Goal: Transaction & Acquisition: Purchase product/service

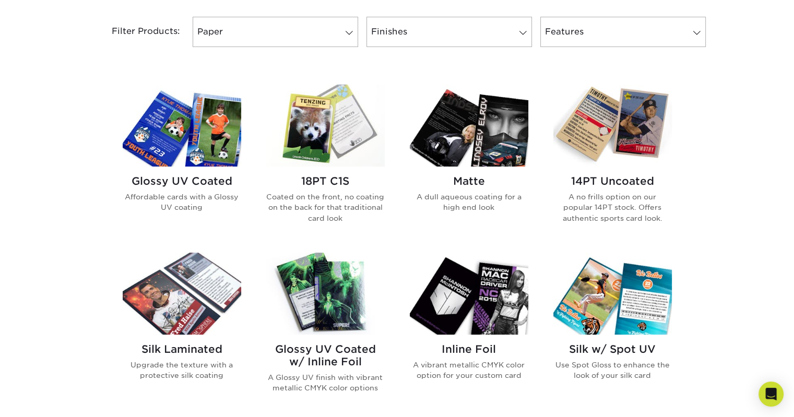
scroll to position [445, 0]
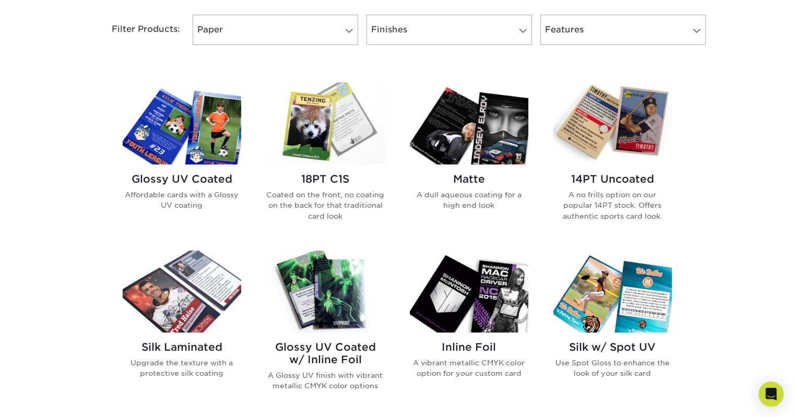
click at [618, 139] on img at bounding box center [612, 123] width 118 height 82
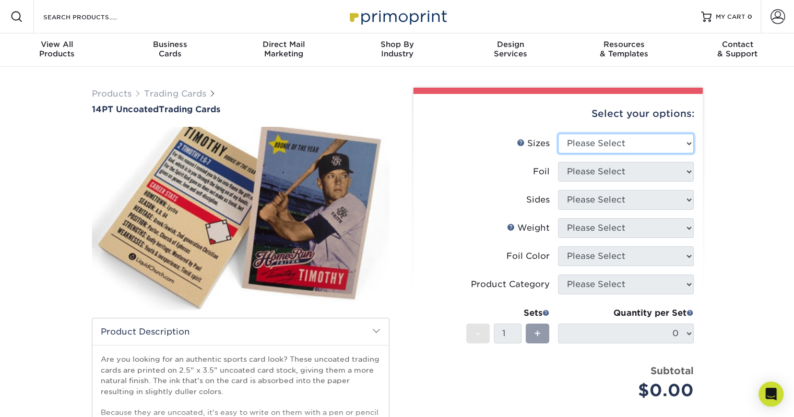
drag, startPoint x: 0, startPoint y: 0, endPoint x: 618, endPoint y: 139, distance: 633.5
click at [618, 139] on select "Please Select 2.5" x 3.5"" at bounding box center [626, 144] width 136 height 20
select select "2.50x3.50"
click at [558, 134] on select "Please Select 2.5" x 3.5"" at bounding box center [626, 144] width 136 height 20
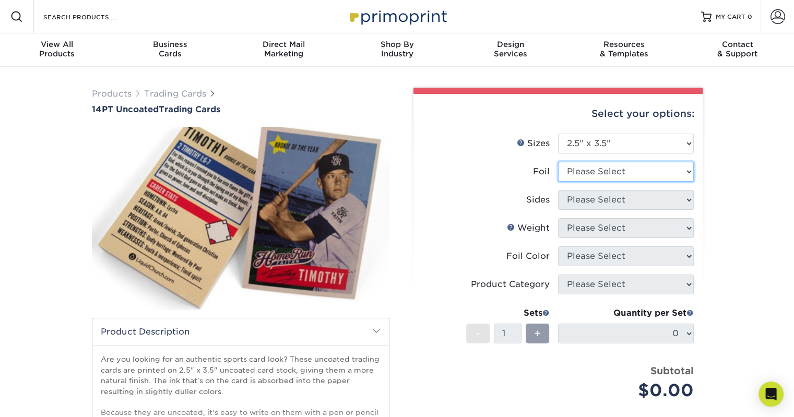
click at [614, 171] on select "Please Select Yes No" at bounding box center [626, 172] width 136 height 20
select select "0"
click at [558, 162] on select "Please Select Yes No" at bounding box center [626, 172] width 136 height 20
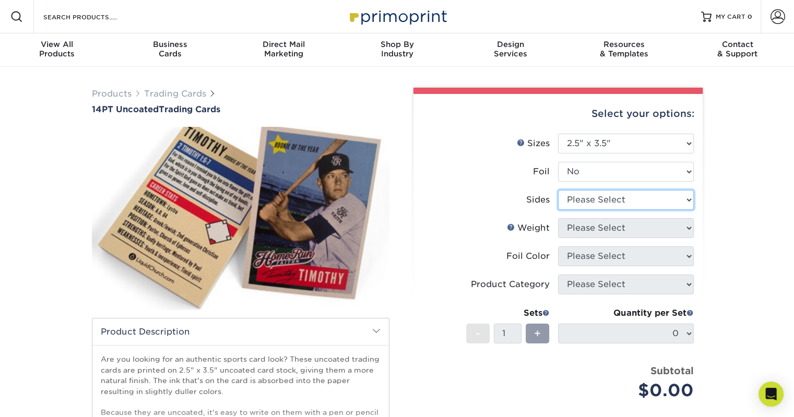
click at [612, 203] on select "Please Select Print Both Sides Print Front Only" at bounding box center [626, 200] width 136 height 20
select select "13abbda7-1d64-4f25-8bb2-c179b224825d"
click at [558, 190] on select "Please Select Print Both Sides Print Front Only" at bounding box center [626, 200] width 136 height 20
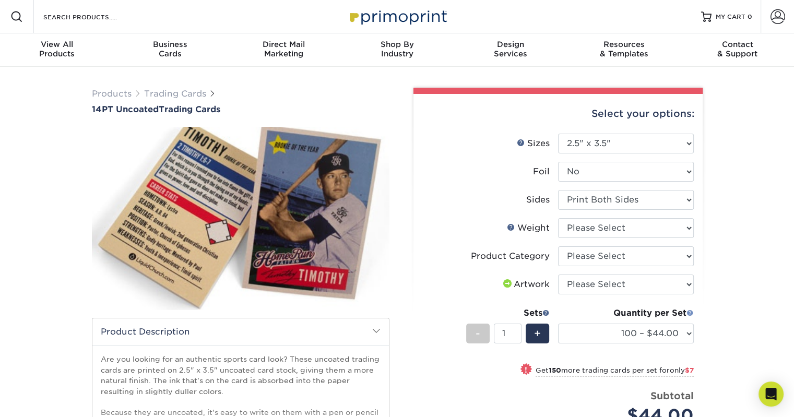
click at [688, 311] on span at bounding box center [689, 312] width 7 height 7
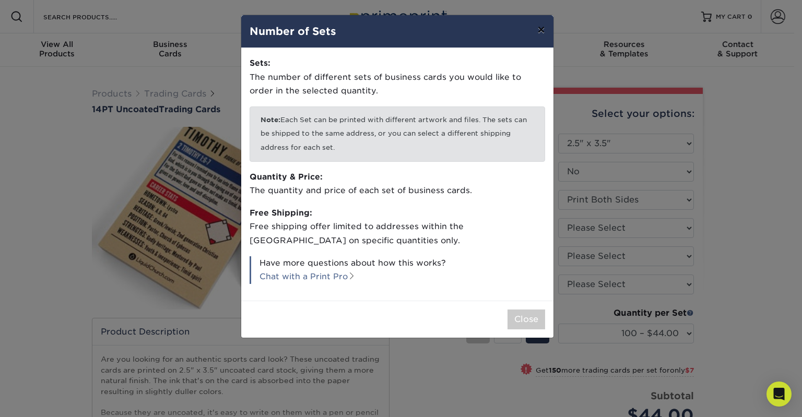
click at [544, 31] on button "×" at bounding box center [541, 29] width 24 height 29
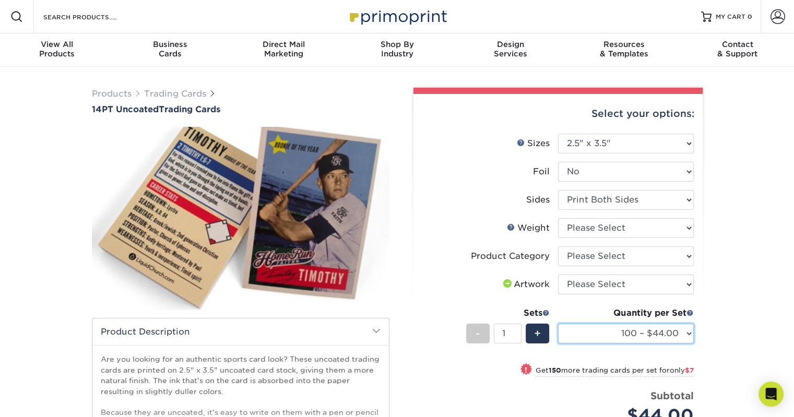
click at [604, 333] on select "100 – $44.00 250 – $51.00 500 – $54.00 1000 – $78.00 2500 – $148.00 5000 – $198…" at bounding box center [626, 334] width 136 height 20
click at [731, 326] on div "Products Trading Cards 14PT Uncoated Trading Cards show more Templates" at bounding box center [397, 329] width 794 height 524
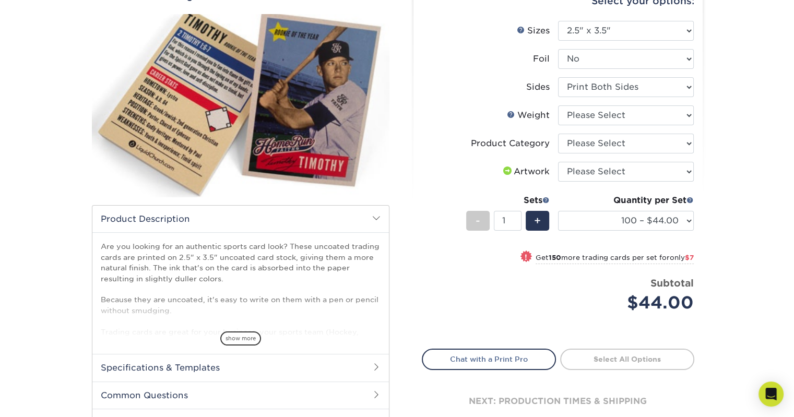
scroll to position [114, 0]
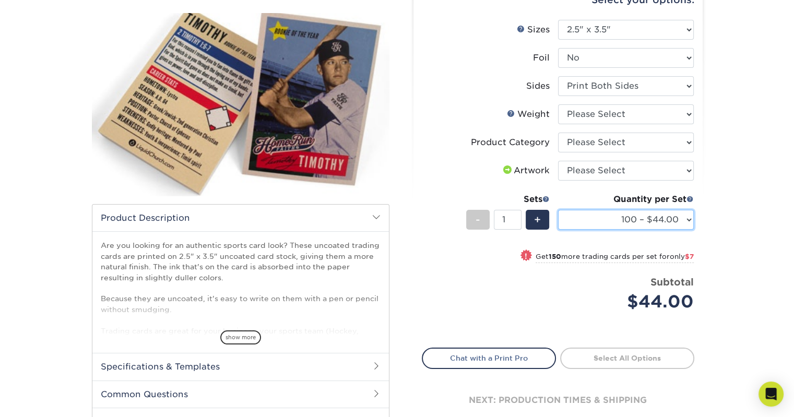
click at [685, 210] on select "100 – $44.00 250 – $51.00 500 – $54.00 1000 – $78.00 2500 – $148.00 5000 – $198…" at bounding box center [626, 220] width 136 height 20
click at [729, 240] on div "Products Trading Cards 14PT Uncoated Trading Cards show more Templates" at bounding box center [397, 215] width 794 height 524
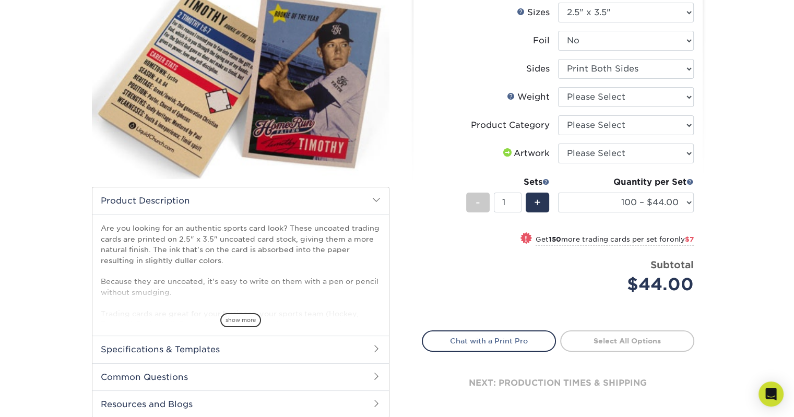
scroll to position [132, 0]
click at [645, 163] on li "Artwork Please Select I will upload files I need a design - $100" at bounding box center [557, 157] width 271 height 28
click at [645, 154] on select "Please Select I will upload files I need a design - $100" at bounding box center [626, 153] width 136 height 20
click at [720, 132] on div "Products Trading Cards 14PT Uncoated Trading Cards show more Templates" at bounding box center [397, 197] width 794 height 524
click at [639, 94] on select "Please Select 14PT Uncoated" at bounding box center [626, 97] width 136 height 20
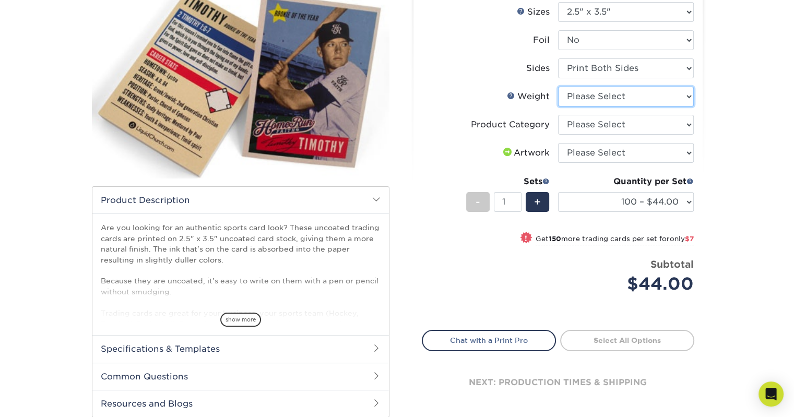
select select "14PT Uncoated"
click at [558, 87] on select "Please Select 14PT Uncoated" at bounding box center [626, 97] width 136 height 20
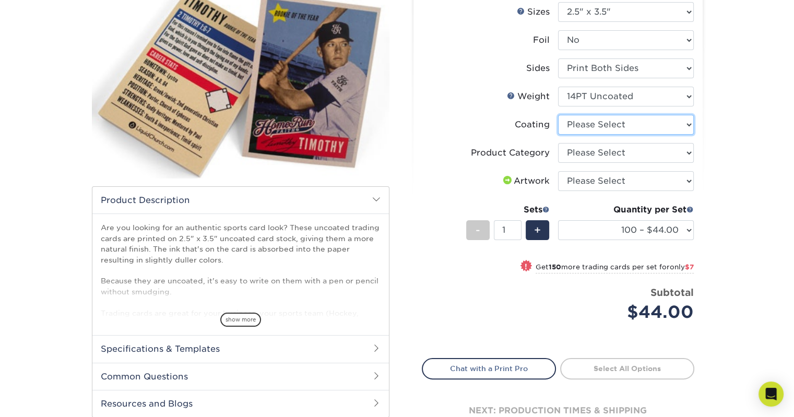
click at [621, 130] on select at bounding box center [626, 125] width 136 height 20
select select "3e7618de-abca-4bda-9f97-8b9129e913d8"
click at [558, 115] on select at bounding box center [626, 125] width 136 height 20
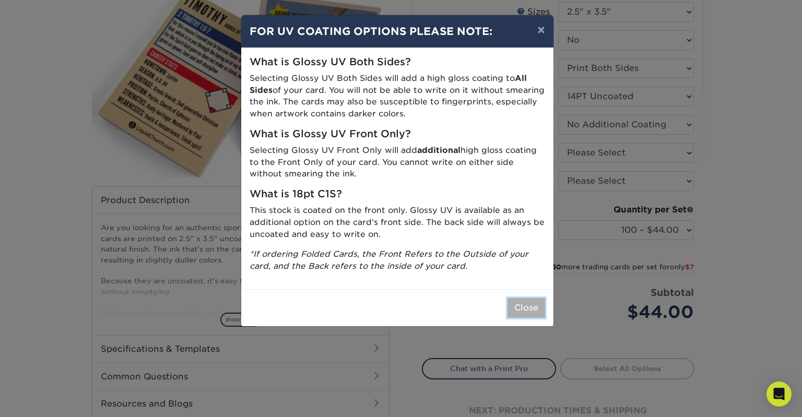
click at [530, 306] on button "Close" at bounding box center [526, 308] width 38 height 20
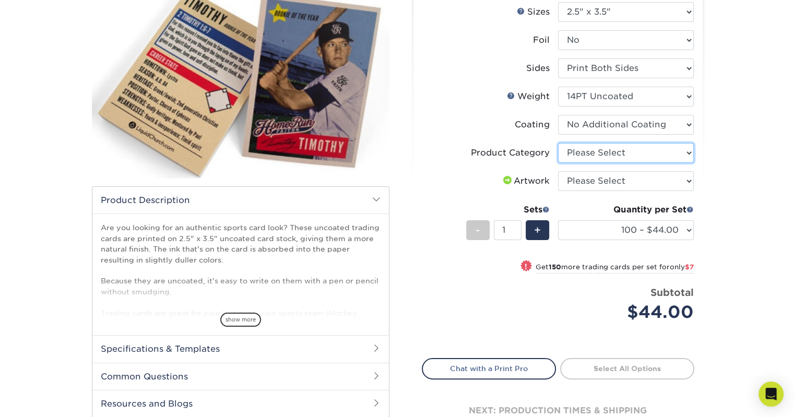
click at [602, 157] on select "Please Select Trading Cards" at bounding box center [626, 153] width 136 height 20
select select "c2f9bce9-36c2-409d-b101-c29d9d031e18"
click at [558, 143] on select "Please Select Trading Cards" at bounding box center [626, 153] width 136 height 20
click at [600, 182] on select "Please Select I will upload files I need a design - $100" at bounding box center [626, 181] width 136 height 20
select select "upload"
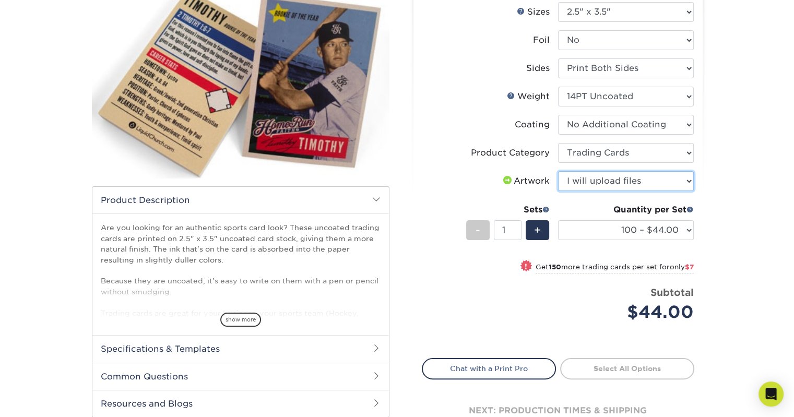
click at [558, 171] on select "Please Select I will upload files I need a design - $100" at bounding box center [626, 181] width 136 height 20
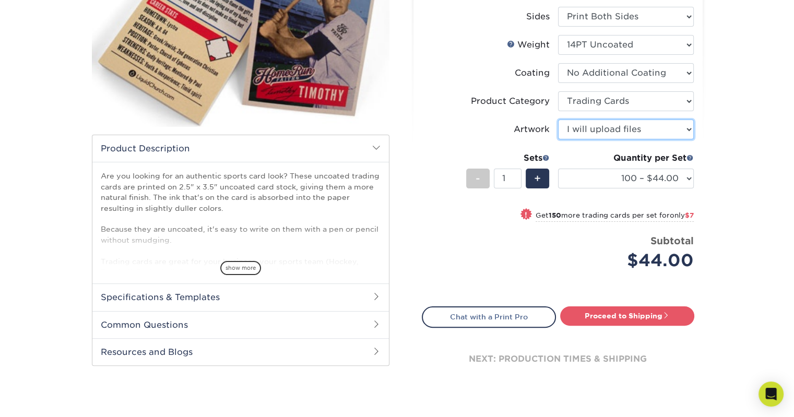
scroll to position [182, 0]
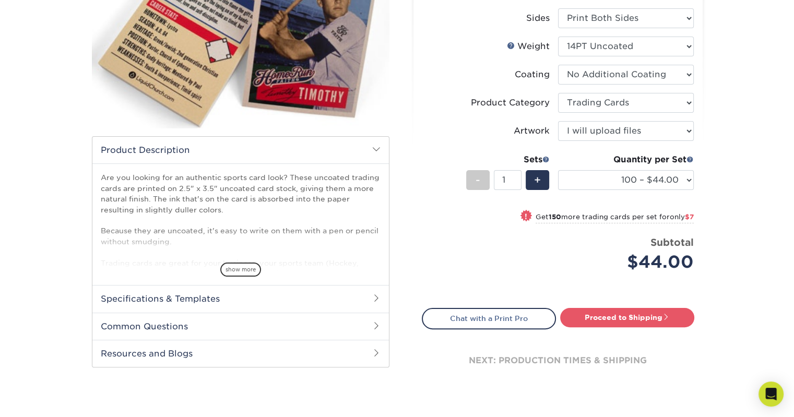
click at [374, 327] on span at bounding box center [376, 325] width 8 height 8
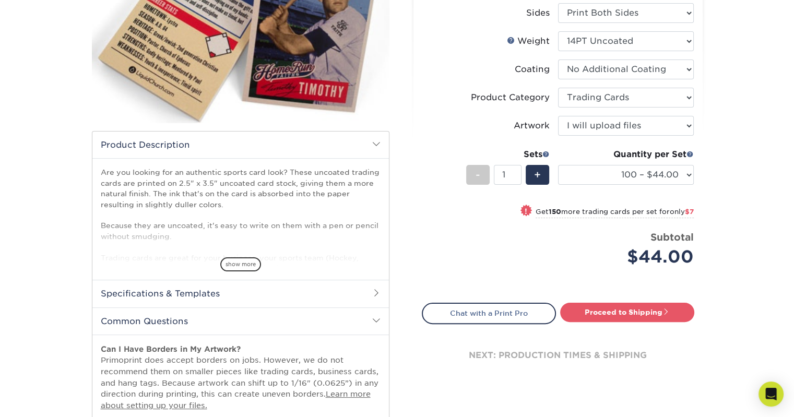
scroll to position [185, 0]
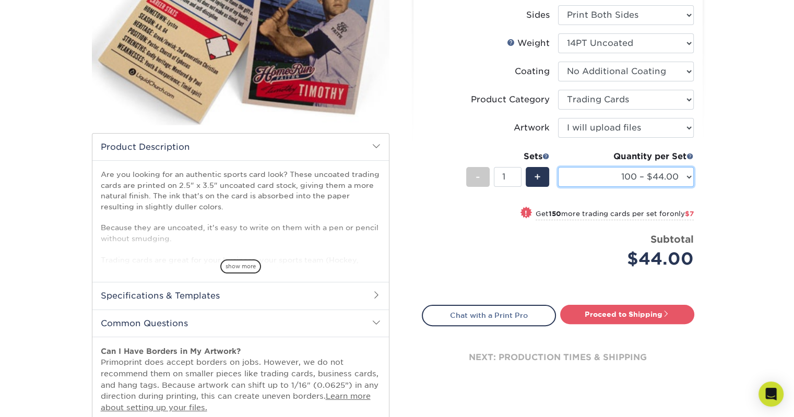
click at [680, 185] on select "100 – $44.00 250 – $51.00 500 – $54.00 1000 – $78.00 2500 – $148.00 5000 – $198…" at bounding box center [626, 177] width 136 height 20
click at [684, 174] on select "100 – $44.00 250 – $51.00 500 – $54.00 1000 – $78.00 2500 – $148.00 5000 – $198…" at bounding box center [626, 177] width 136 height 20
click at [486, 154] on div "Sets" at bounding box center [508, 156] width 84 height 13
click at [545, 173] on div "+" at bounding box center [537, 177] width 23 height 20
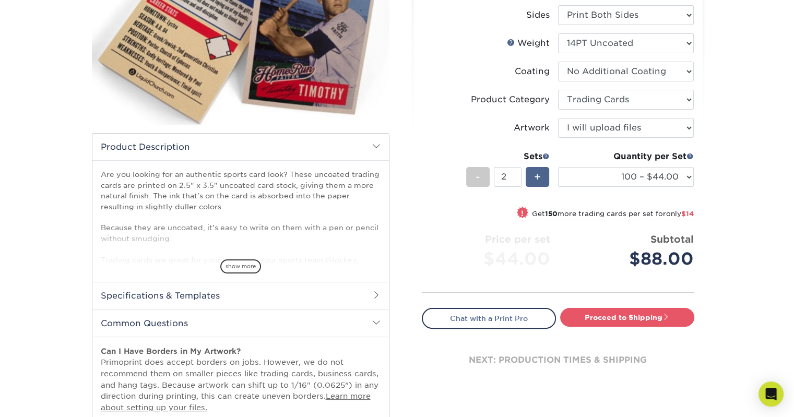
click at [545, 173] on div "+" at bounding box center [537, 177] width 23 height 20
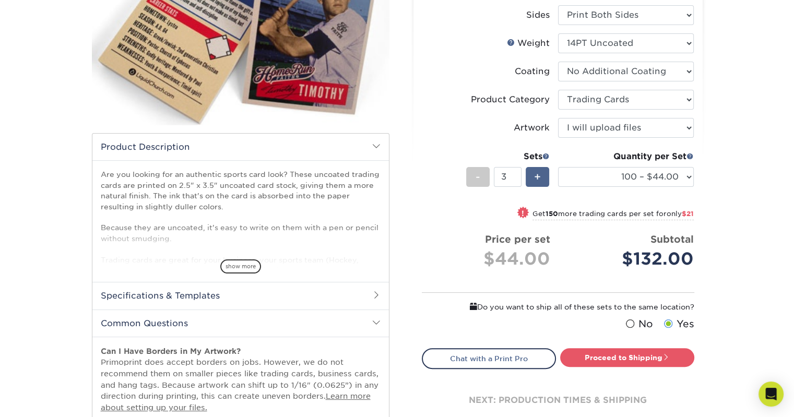
click at [545, 173] on div "+" at bounding box center [537, 177] width 23 height 20
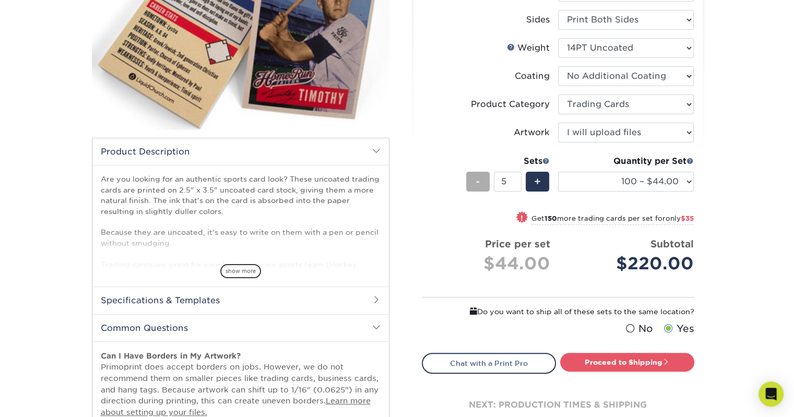
click at [477, 179] on span "-" at bounding box center [477, 182] width 5 height 16
click at [535, 187] on span "+" at bounding box center [537, 182] width 7 height 16
type input "5"
click at [614, 354] on link "Proceed to Shipping" at bounding box center [627, 362] width 134 height 19
type input "Set 1"
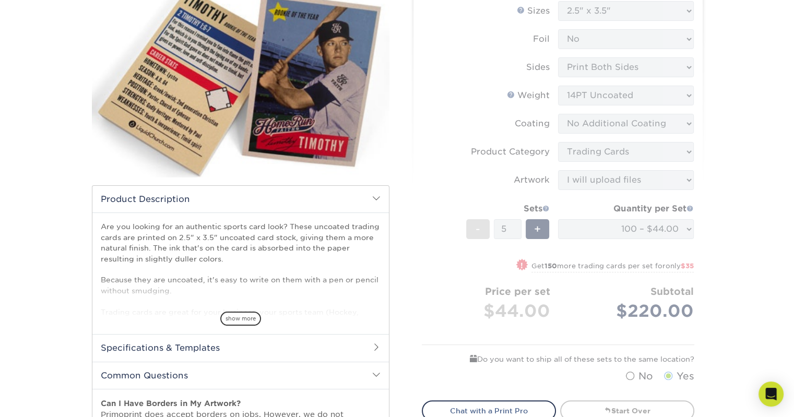
scroll to position [0, 0]
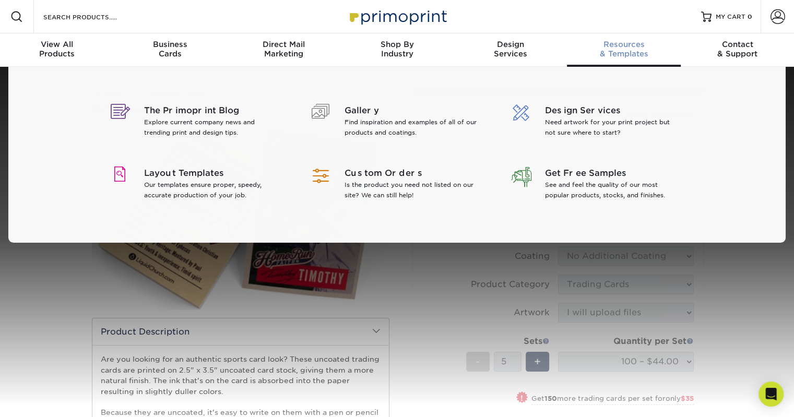
click at [607, 45] on span "Resources" at bounding box center [623, 44] width 113 height 9
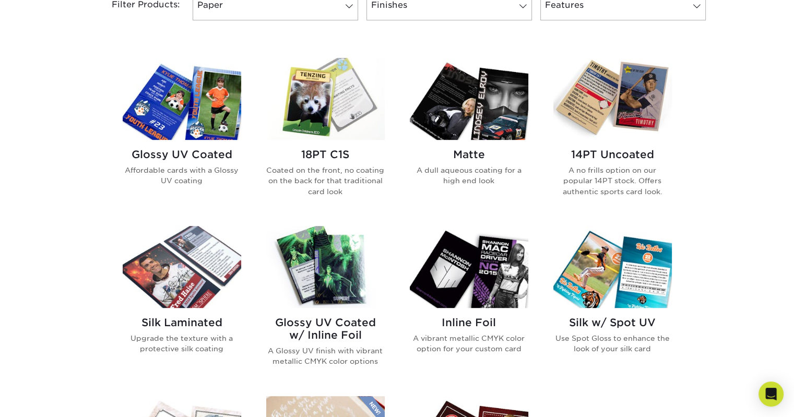
scroll to position [468, 0]
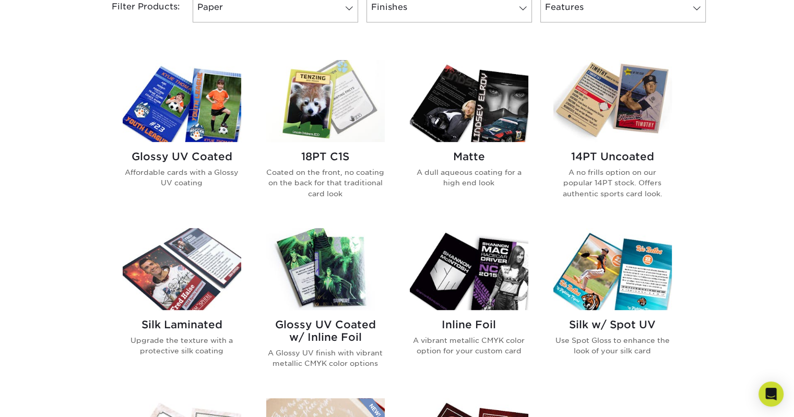
click at [332, 154] on h2 "18PT C1S" at bounding box center [325, 156] width 118 height 13
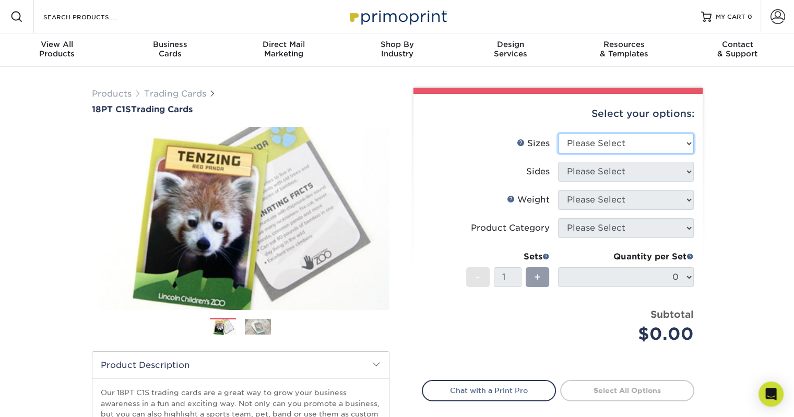
click at [599, 166] on ul "Sizes Help Sizes Please Select 2.5" x 3.5" Sides Please Select 18PTC1S -" at bounding box center [558, 247] width 272 height 226
drag, startPoint x: 600, startPoint y: 139, endPoint x: 599, endPoint y: 166, distance: 27.7
click at [558, 134] on select "Please Select 2.5" x 3.5"" at bounding box center [626, 144] width 136 height 20
click at [594, 172] on ul "Sizes Help Sizes Please Select 2.5" x 3.5" Sides Please Select 18PTC1S -" at bounding box center [558, 247] width 272 height 226
select select "2.50x3.50"
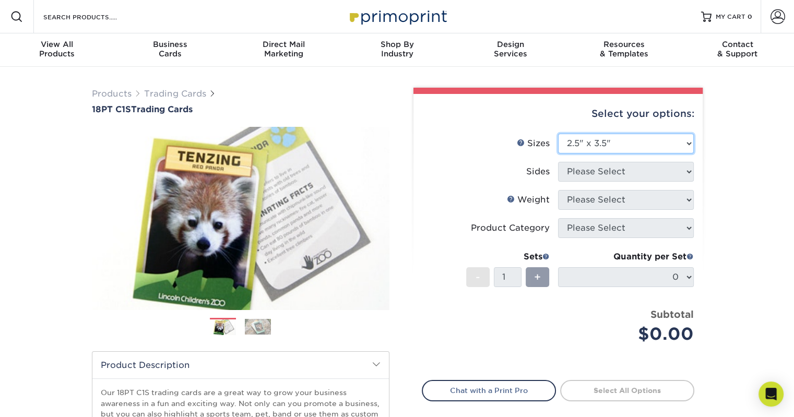
drag, startPoint x: 597, startPoint y: 148, endPoint x: 594, endPoint y: 172, distance: 23.6
click at [558, 134] on select "Please Select 2.5" x 3.5"" at bounding box center [626, 144] width 136 height 20
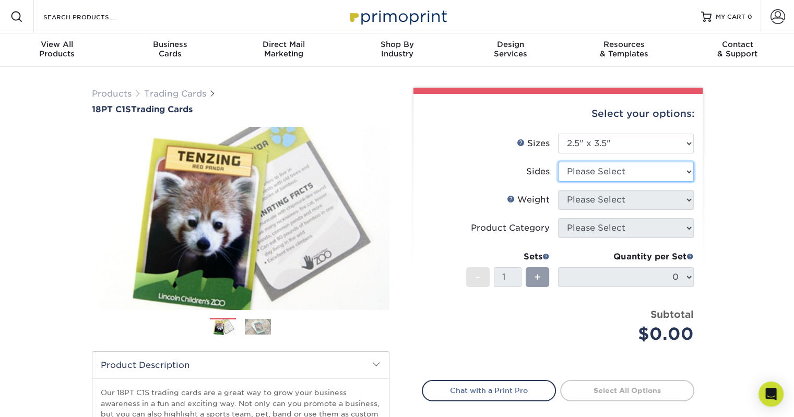
click at [594, 172] on select "Please Select Print Both Sides Print Front Only" at bounding box center [626, 172] width 136 height 20
select select "13abbda7-1d64-4f25-8bb2-c179b224825d"
click at [558, 162] on select "Please Select Print Both Sides Print Front Only" at bounding box center [626, 172] width 136 height 20
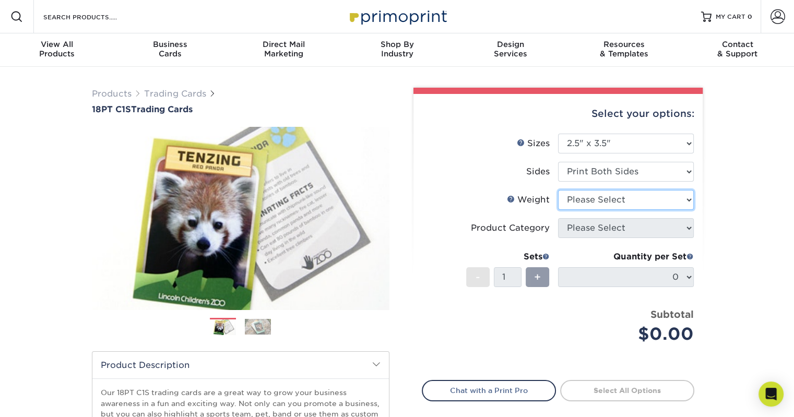
click at [602, 196] on select "Please Select 18PT C1S" at bounding box center [626, 200] width 136 height 20
select select "18PTC1S"
click at [558, 190] on select "Please Select 18PT C1S" at bounding box center [626, 200] width 136 height 20
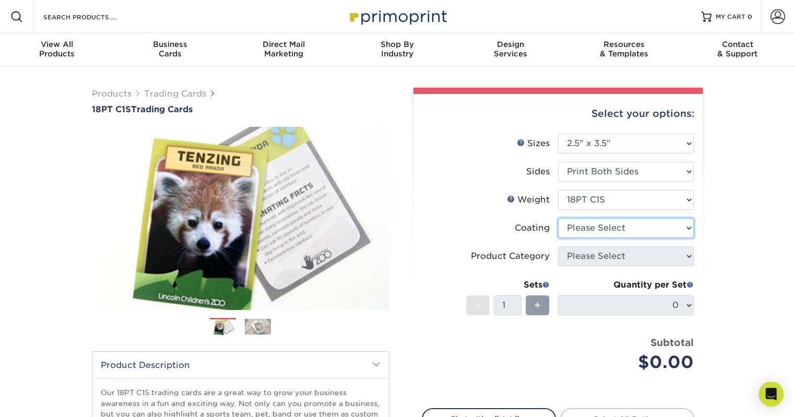
click at [601, 230] on select at bounding box center [626, 228] width 136 height 20
select select "3e7618de-abca-4bda-9f97-8b9129e913d8"
click at [558, 218] on select at bounding box center [626, 228] width 136 height 20
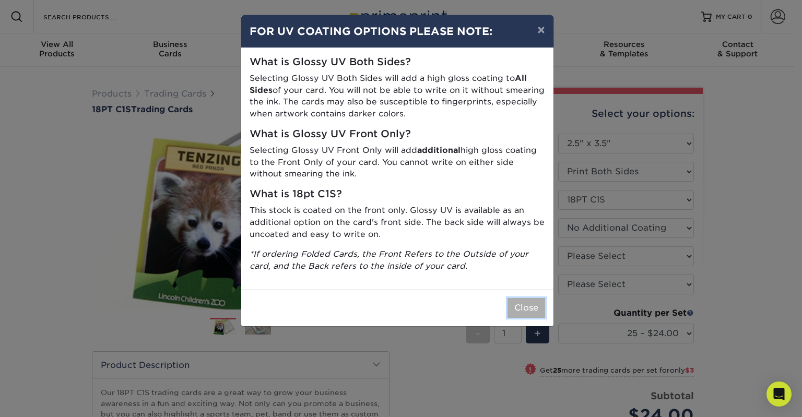
click at [529, 309] on button "Close" at bounding box center [526, 308] width 38 height 20
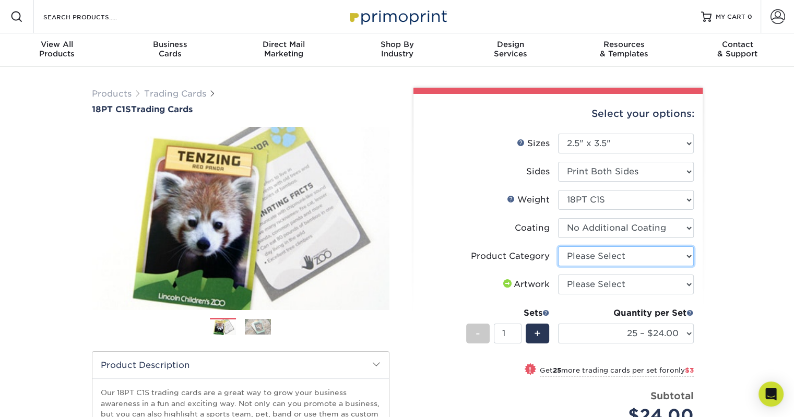
click at [583, 260] on select "Please Select Trading Cards" at bounding box center [626, 256] width 136 height 20
select select "c2f9bce9-36c2-409d-b101-c29d9d031e18"
click at [558, 246] on select "Please Select Trading Cards" at bounding box center [626, 256] width 136 height 20
click at [585, 282] on select "Please Select I will upload files I need a design - $100" at bounding box center [626, 285] width 136 height 20
select select "upload"
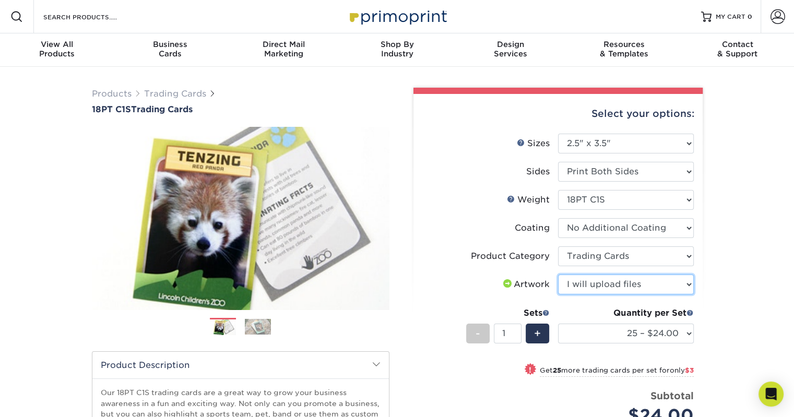
click at [558, 275] on select "Please Select I will upload files I need a design - $100" at bounding box center [626, 285] width 136 height 20
click at [736, 251] on div "Products Trading Cards 18PT C1S Trading Cards Previous Next show more" at bounding box center [397, 340] width 794 height 546
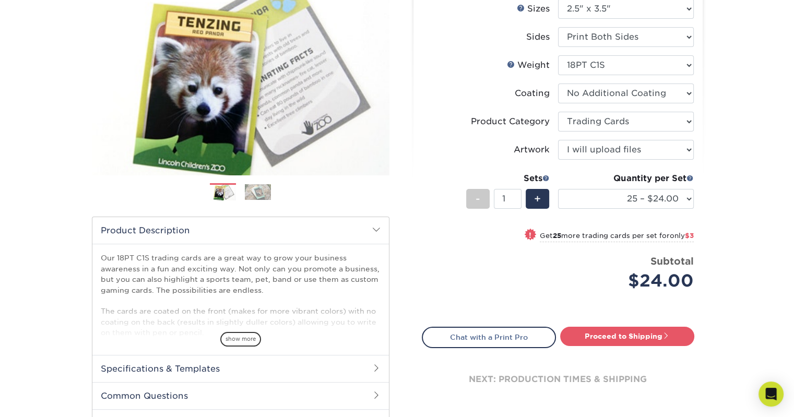
scroll to position [133, 0]
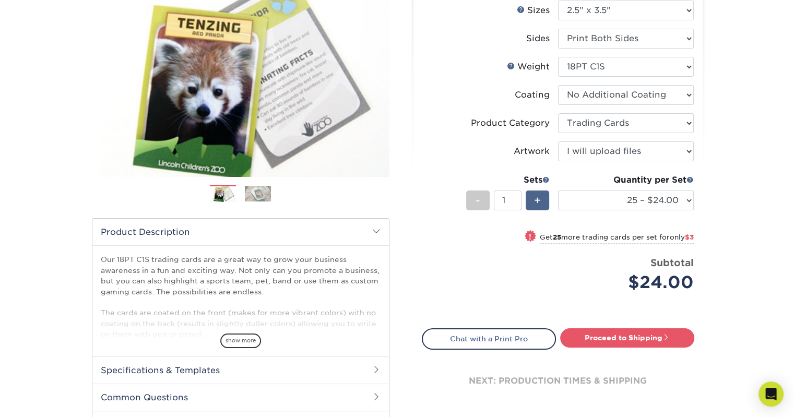
click at [534, 202] on span "+" at bounding box center [537, 201] width 7 height 16
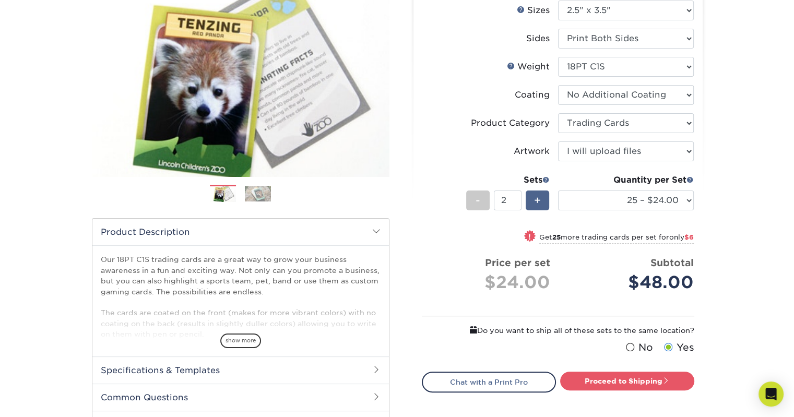
click at [534, 202] on span "+" at bounding box center [537, 201] width 7 height 16
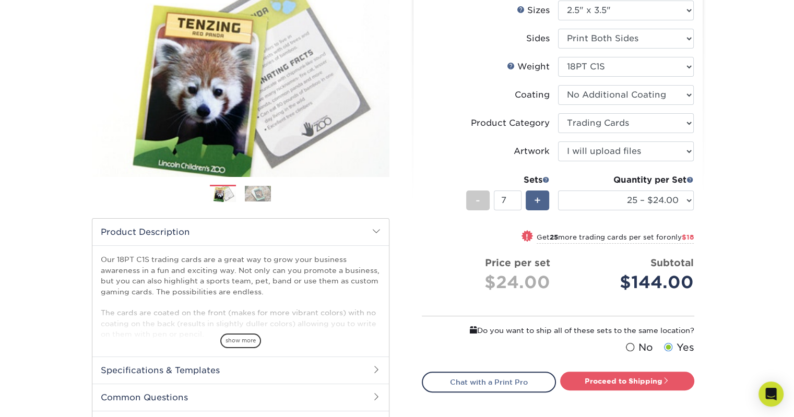
click at [534, 202] on span "+" at bounding box center [537, 201] width 7 height 16
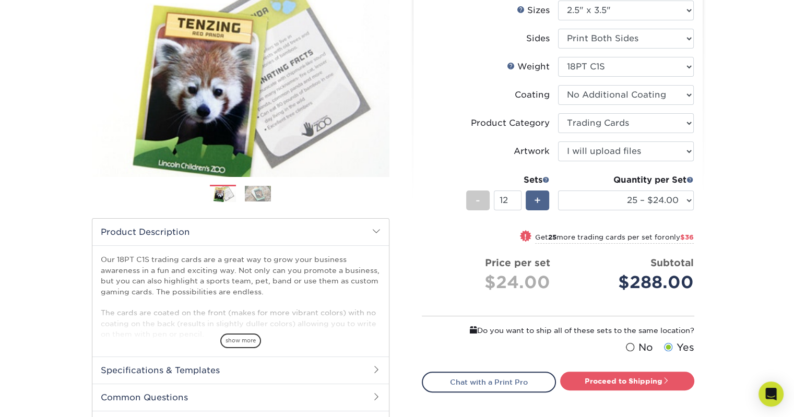
click at [534, 202] on span "+" at bounding box center [537, 201] width 7 height 16
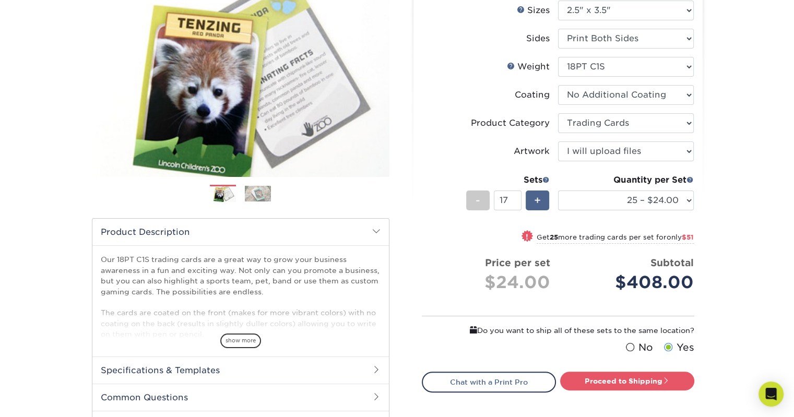
click at [534, 202] on span "+" at bounding box center [537, 201] width 7 height 16
type input "20"
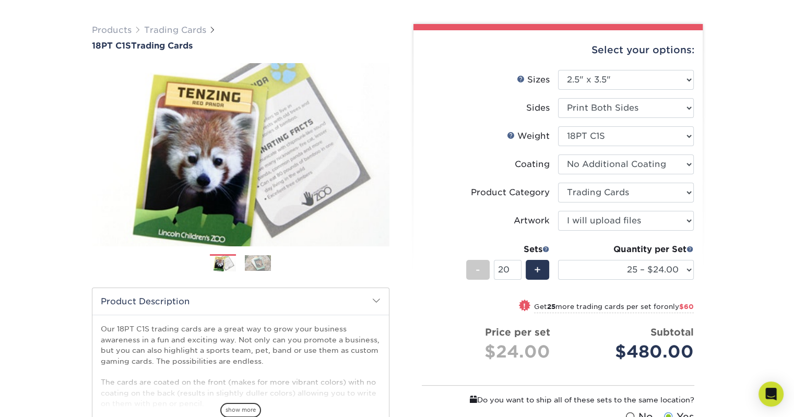
scroll to position [0, 0]
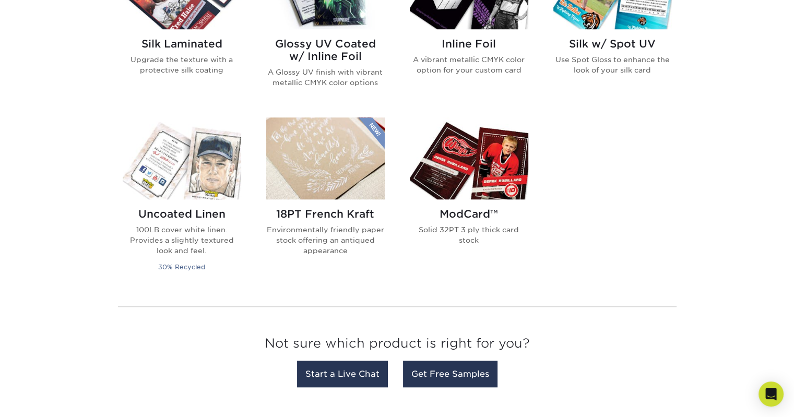
scroll to position [808, 0]
